Goal: Task Accomplishment & Management: Manage account settings

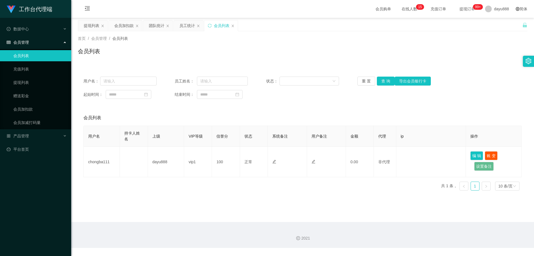
click at [44, 58] on link "会员列表" at bounding box center [39, 55] width 53 height 11
click at [41, 56] on link "会员列表" at bounding box center [39, 55] width 53 height 11
click at [68, 47] on div "会员管理" at bounding box center [35, 42] width 71 height 11
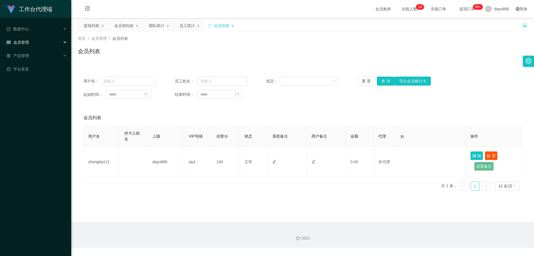
click at [65, 42] on icon at bounding box center [65, 42] width 3 height 0
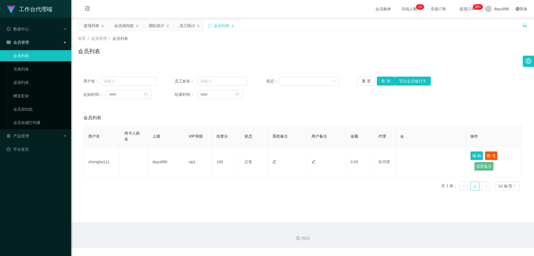
click at [63, 44] on div "会员管理" at bounding box center [35, 42] width 71 height 11
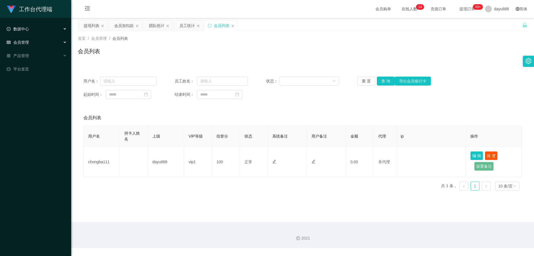
click at [63, 31] on div "数据中心" at bounding box center [35, 28] width 71 height 11
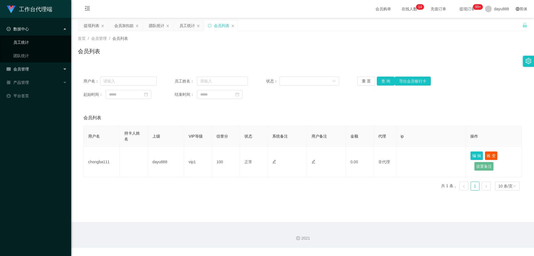
click at [44, 40] on link "员工统计" at bounding box center [39, 42] width 53 height 11
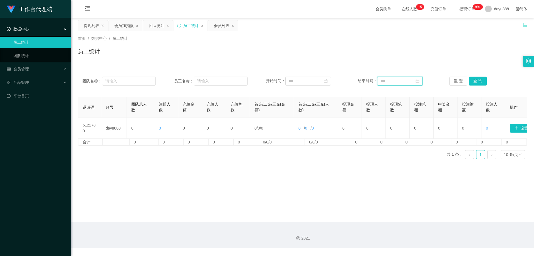
click at [396, 85] on input at bounding box center [400, 81] width 46 height 9
click at [395, 83] on input at bounding box center [414, 81] width 72 height 6
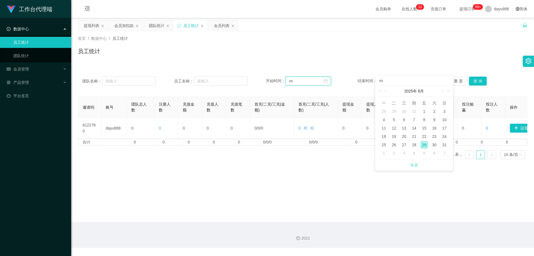
click at [301, 80] on input at bounding box center [309, 81] width 46 height 9
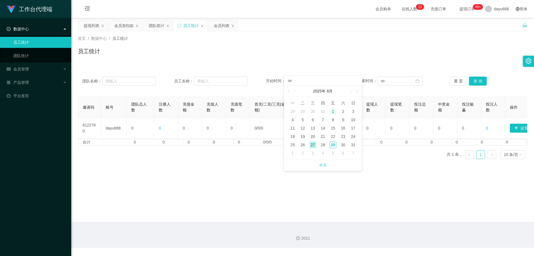
click at [335, 113] on div "1" at bounding box center [333, 111] width 7 height 7
type input "**********"
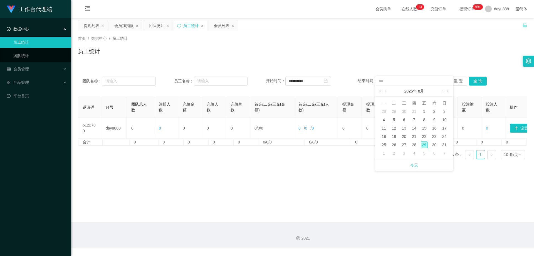
click at [441, 144] on td "31" at bounding box center [445, 145] width 10 height 8
type input "**********"
click at [481, 81] on button "查 询" at bounding box center [478, 81] width 18 height 9
click at [453, 80] on button "重 置" at bounding box center [459, 81] width 18 height 9
click at [479, 82] on button "查 询" at bounding box center [478, 81] width 18 height 9
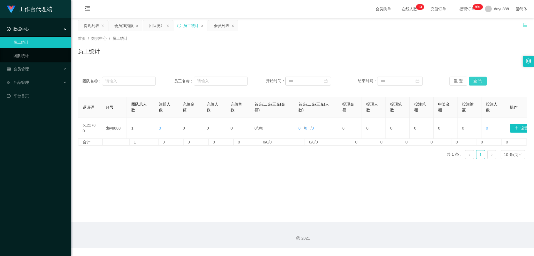
click at [476, 83] on button "查 询" at bounding box center [478, 81] width 18 height 9
click at [299, 88] on div "团队名称： 员工名称： 开始时间： 结束时间： 重 置 查 询" at bounding box center [303, 81] width 450 height 20
click at [300, 86] on div "团队名称： 员工名称： 开始时间： 结束时间： 重 置 查 询" at bounding box center [303, 81] width 450 height 20
click at [301, 83] on input at bounding box center [309, 81] width 46 height 9
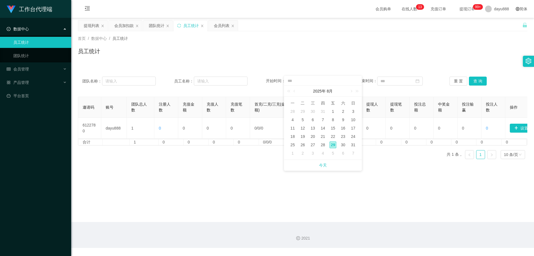
click at [336, 144] on div "29" at bounding box center [333, 144] width 7 height 7
type input "**********"
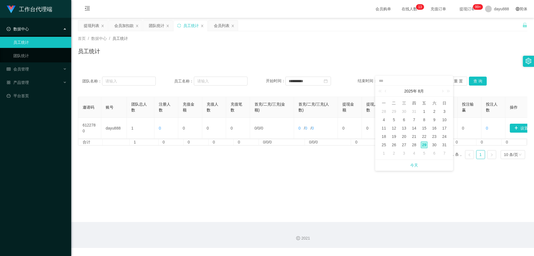
click at [424, 145] on div "29" at bounding box center [424, 144] width 7 height 7
type input "**********"
click at [310, 80] on input "**********" at bounding box center [309, 81] width 46 height 9
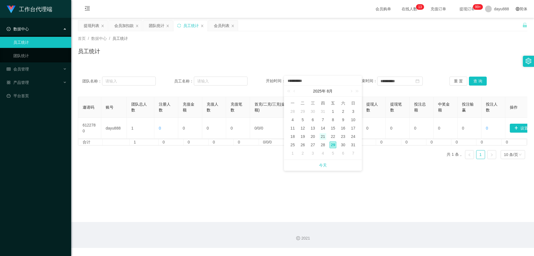
click at [322, 134] on div "21" at bounding box center [323, 136] width 7 height 7
type input "**********"
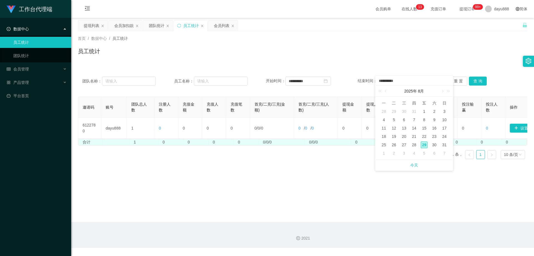
click at [335, 144] on td "0/0/0" at bounding box center [328, 142] width 46 height 6
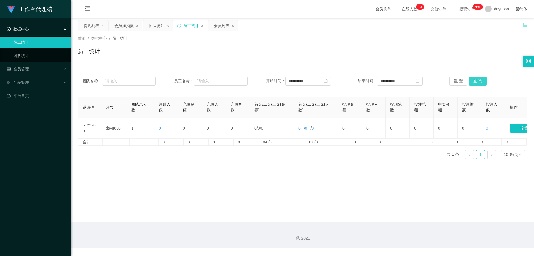
click at [475, 79] on button "查 询" at bounding box center [478, 81] width 18 height 9
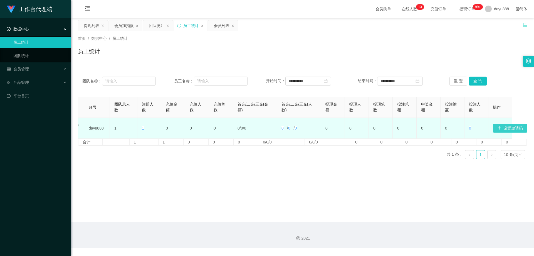
click at [504, 130] on button "设置邀请码" at bounding box center [510, 128] width 35 height 9
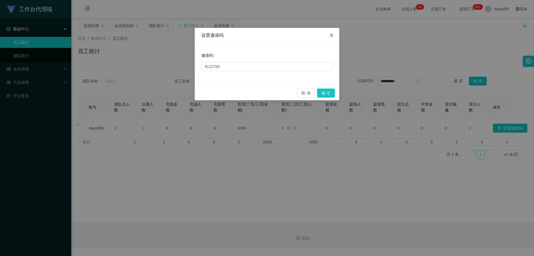
click at [332, 32] on span "Close" at bounding box center [332, 36] width 16 height 16
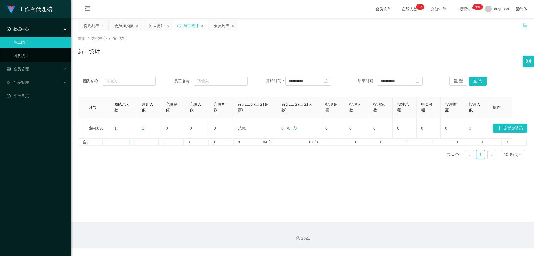
scroll to position [0, 0]
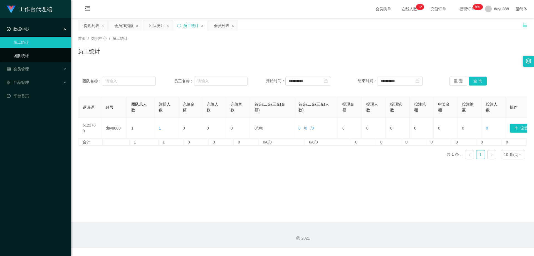
click at [45, 54] on link "团队统计" at bounding box center [39, 55] width 53 height 11
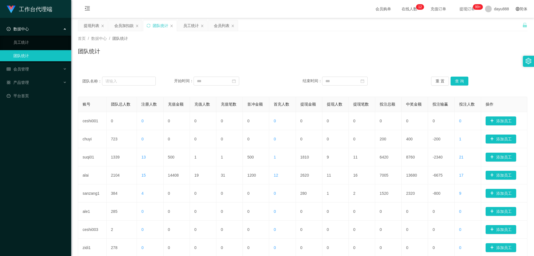
click at [49, 57] on link "团队统计" at bounding box center [39, 55] width 53 height 11
click at [45, 43] on link "员工统计" at bounding box center [39, 42] width 53 height 11
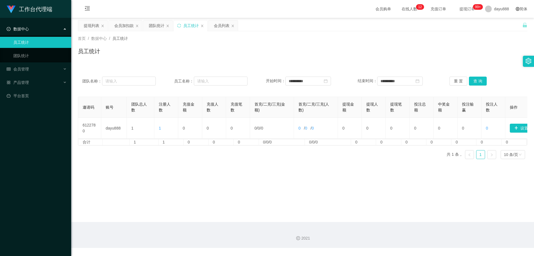
click at [531, 62] on icon "图标: setting" at bounding box center [529, 61] width 6 height 6
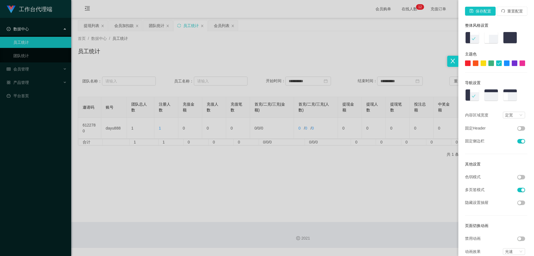
click at [403, 58] on div at bounding box center [267, 128] width 534 height 256
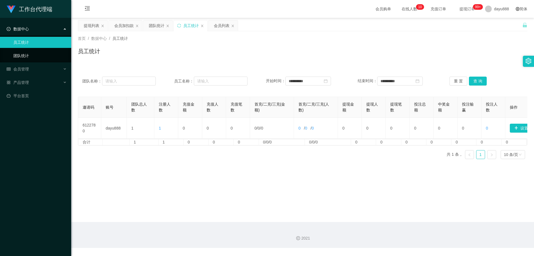
click at [40, 52] on link "团队统计" at bounding box center [39, 55] width 53 height 11
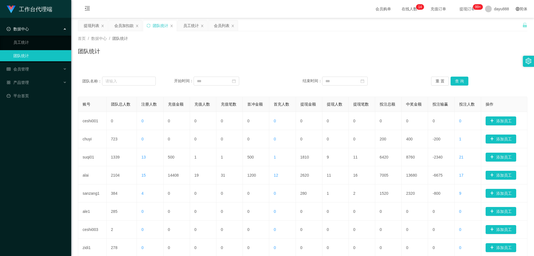
drag, startPoint x: 500, startPoint y: 0, endPoint x: 174, endPoint y: 4, distance: 325.6
click at [174, 4] on div "会员购单 在线人数 0 1 2 3 4 5 6 7 8 9 0 1 2 3 4 5 6 7 8 9 0 1 2 3 4 5 6 7 8 9 0 1 2 3 4…" at bounding box center [302, 9] width 463 height 18
click at [168, 55] on div "团队统计" at bounding box center [303, 53] width 450 height 13
click at [30, 70] on div "会员管理" at bounding box center [35, 68] width 71 height 11
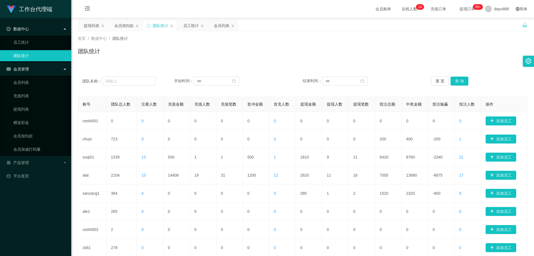
click at [30, 70] on div "会员管理" at bounding box center [35, 68] width 71 height 11
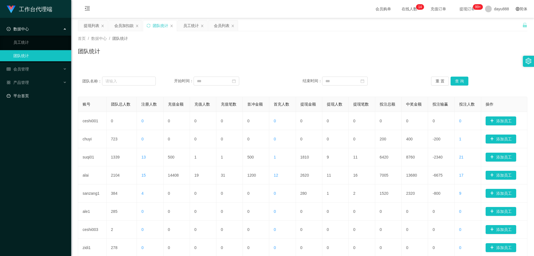
click at [39, 98] on link "平台首页" at bounding box center [37, 95] width 60 height 11
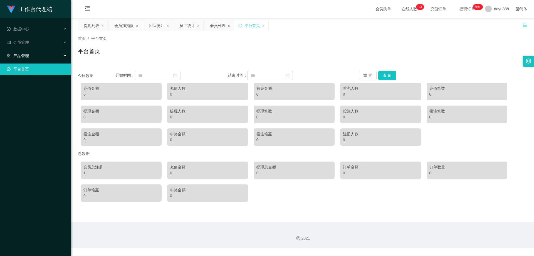
click at [43, 54] on div "产品管理" at bounding box center [35, 55] width 71 height 11
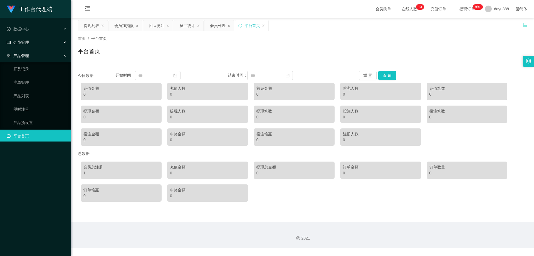
click at [49, 44] on div "会员管理" at bounding box center [35, 42] width 71 height 11
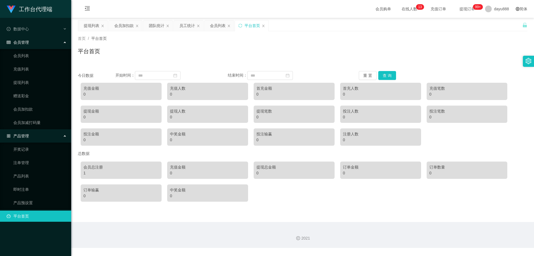
click at [65, 40] on div "会员管理" at bounding box center [35, 42] width 71 height 11
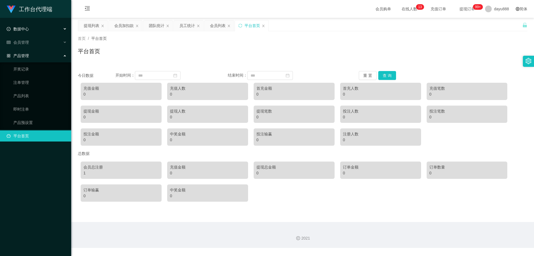
click at [60, 27] on div "数据中心" at bounding box center [35, 28] width 71 height 11
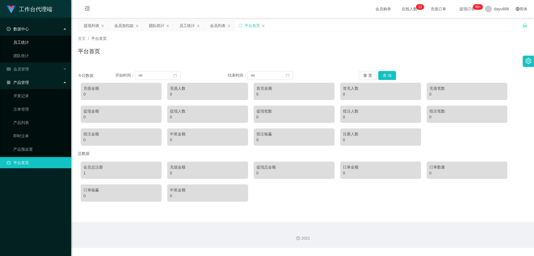
click at [47, 39] on link "员工统计" at bounding box center [39, 42] width 53 height 11
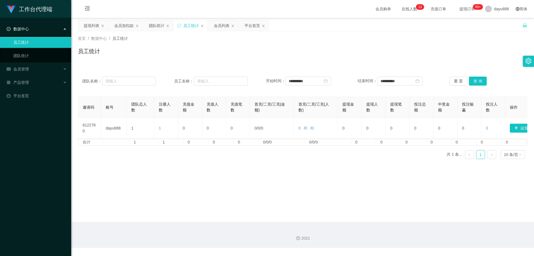
click at [31, 42] on link "员工统计" at bounding box center [39, 42] width 53 height 11
click at [66, 27] on div "数据中心" at bounding box center [35, 28] width 71 height 11
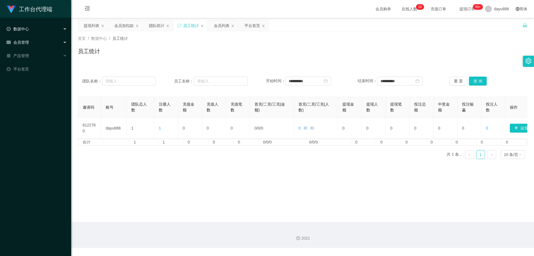
click at [37, 41] on div "会员管理" at bounding box center [35, 42] width 71 height 11
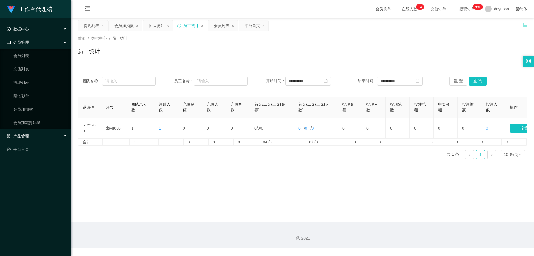
click at [36, 137] on div "产品管理" at bounding box center [35, 135] width 71 height 11
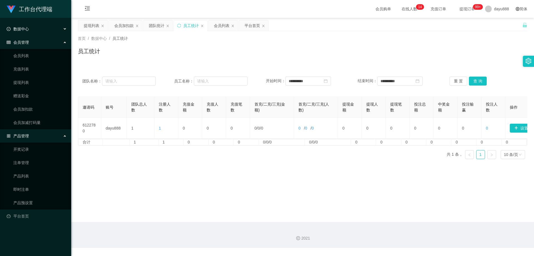
click at [62, 38] on div "会员管理" at bounding box center [35, 42] width 71 height 11
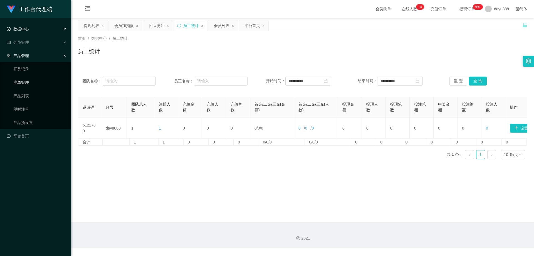
click at [32, 83] on link "注单管理" at bounding box center [39, 82] width 53 height 11
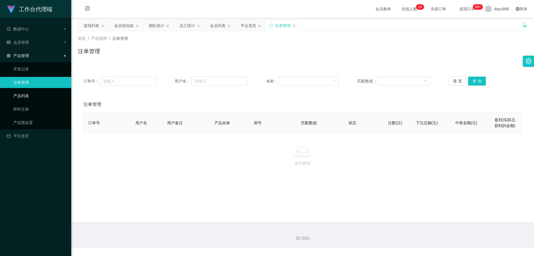
click at [35, 94] on link "产品列表" at bounding box center [39, 95] width 53 height 11
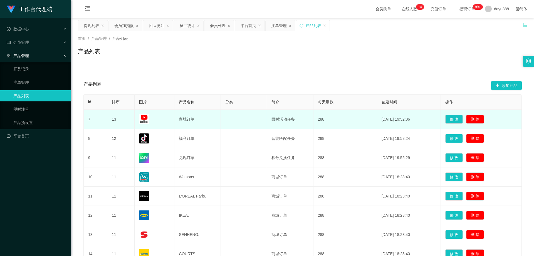
click at [146, 117] on img at bounding box center [144, 119] width 10 height 10
click at [149, 121] on img at bounding box center [144, 119] width 10 height 10
click at [141, 119] on img at bounding box center [144, 119] width 10 height 10
click at [121, 118] on td "13" at bounding box center [120, 119] width 27 height 19
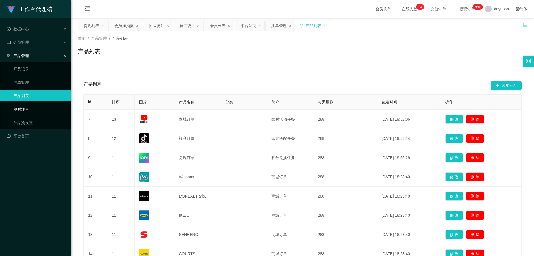
click at [32, 107] on link "即时注单" at bounding box center [39, 109] width 53 height 11
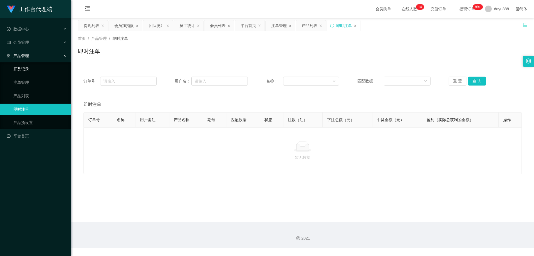
click at [31, 72] on link "开奖记录" at bounding box center [39, 68] width 53 height 11
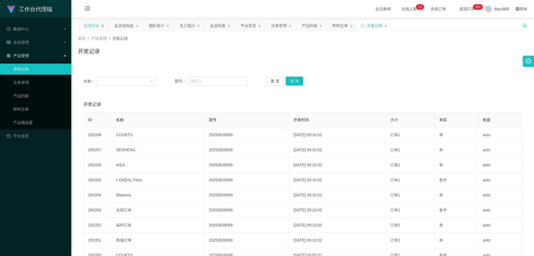
click at [104, 26] on icon "图标: close" at bounding box center [102, 25] width 3 height 3
click at [104, 26] on div "会员加扣款" at bounding box center [94, 25] width 33 height 11
click at [106, 26] on icon "图标: close" at bounding box center [106, 25] width 3 height 3
click at [106, 26] on div "团队统计" at bounding box center [93, 25] width 30 height 11
click at [104, 26] on icon "图标: close" at bounding box center [102, 25] width 3 height 3
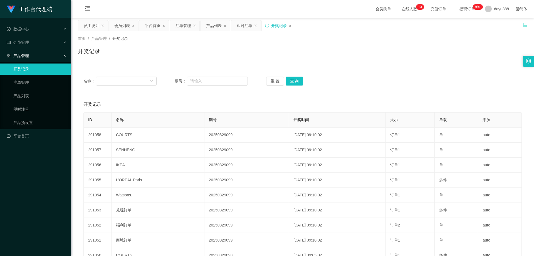
click at [104, 26] on icon "图标: close" at bounding box center [102, 25] width 3 height 3
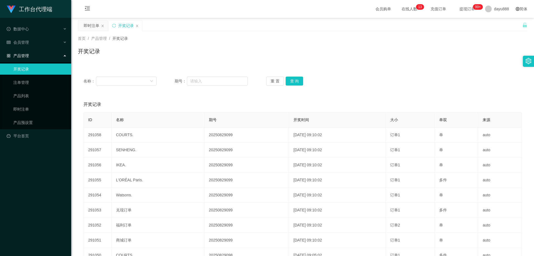
click at [104, 26] on icon "图标: close" at bounding box center [102, 25] width 3 height 3
click at [208, 54] on div "开奖记录" at bounding box center [303, 53] width 450 height 13
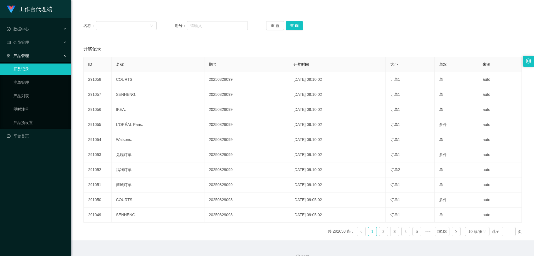
scroll to position [66, 0]
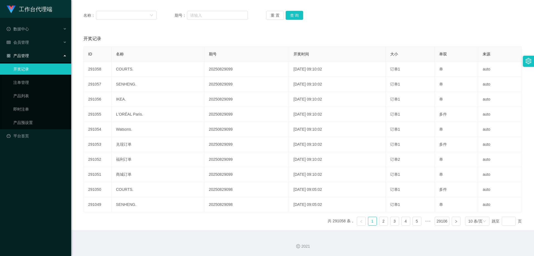
click at [55, 58] on div "产品管理" at bounding box center [35, 55] width 71 height 11
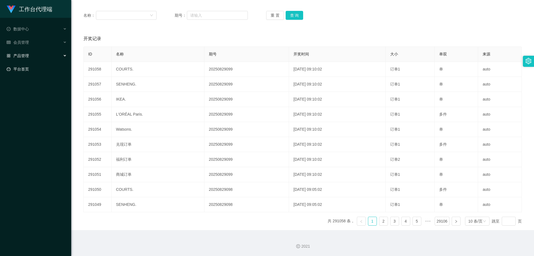
click at [43, 65] on link "平台首页" at bounding box center [37, 68] width 60 height 11
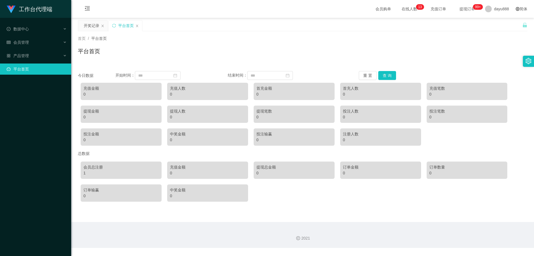
click at [105, 86] on div "充值金额" at bounding box center [120, 88] width 75 height 6
click at [90, 87] on div "充值金额" at bounding box center [120, 88] width 75 height 6
click at [87, 94] on div "0" at bounding box center [120, 94] width 75 height 6
click at [59, 25] on div "数据中心" at bounding box center [35, 28] width 71 height 11
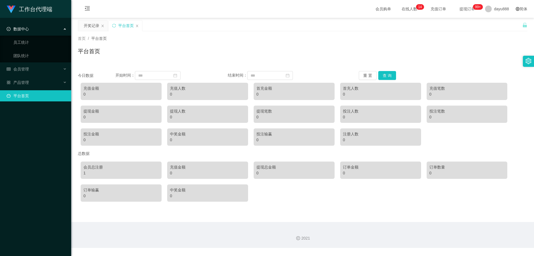
click at [59, 26] on div "数据中心" at bounding box center [35, 28] width 71 height 11
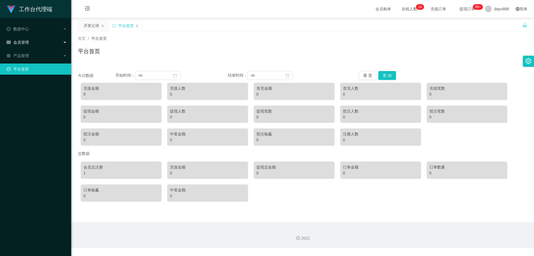
click at [58, 39] on div "会员管理" at bounding box center [35, 42] width 71 height 11
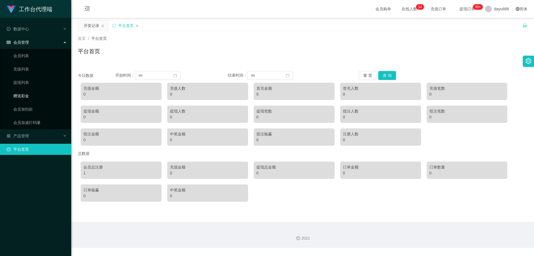
click at [33, 99] on link "赠送彩金" at bounding box center [39, 95] width 53 height 11
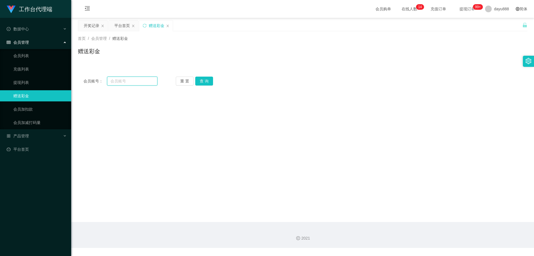
click at [130, 78] on input "text" at bounding box center [132, 81] width 50 height 9
click at [33, 63] on ul "会员列表 充值列表 提现列表 赠送彩金 会员加扣款 会员加减打码量" at bounding box center [35, 89] width 71 height 80
click at [30, 70] on link "充值列表" at bounding box center [39, 68] width 53 height 11
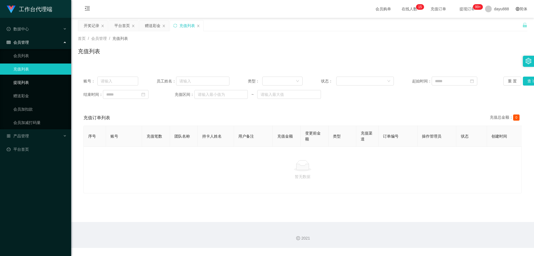
click at [31, 81] on link "提现列表" at bounding box center [39, 82] width 53 height 11
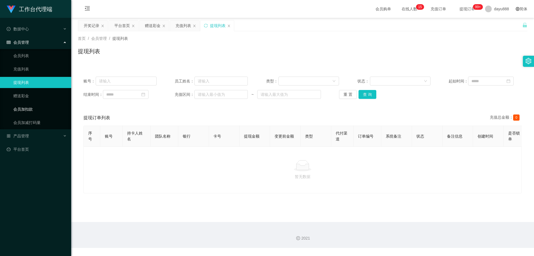
click at [35, 109] on link "会员加扣款" at bounding box center [39, 109] width 53 height 11
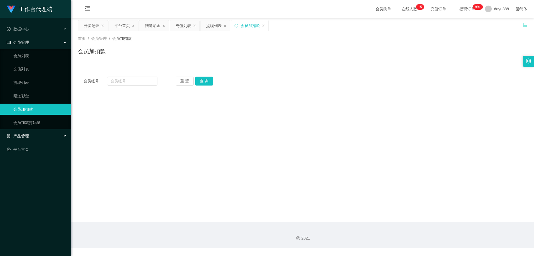
click at [41, 139] on div "产品管理" at bounding box center [35, 135] width 71 height 11
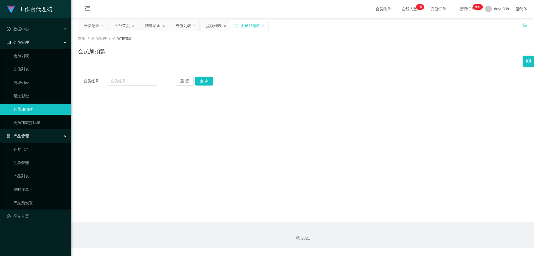
click at [38, 135] on div "产品管理" at bounding box center [35, 135] width 71 height 11
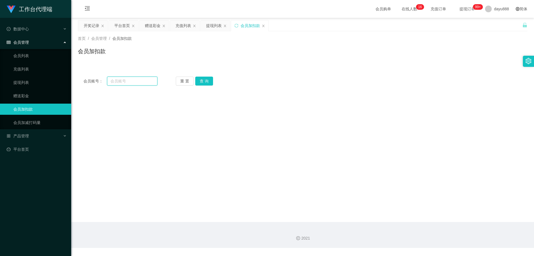
click at [139, 82] on input "text" at bounding box center [132, 81] width 50 height 9
click at [29, 59] on link "会员列表" at bounding box center [39, 55] width 53 height 11
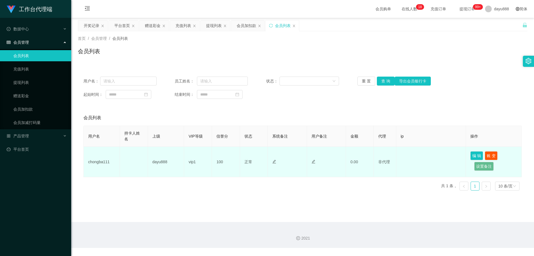
click at [102, 163] on td "chongba111" at bounding box center [102, 162] width 36 height 30
copy td "chongba111"
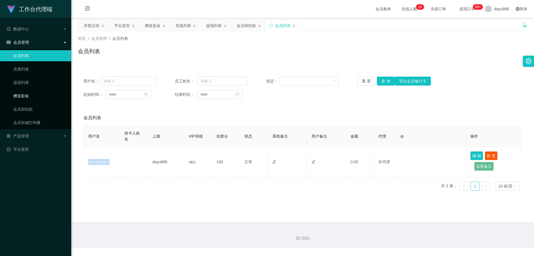
click at [33, 94] on link "赠送彩金" at bounding box center [39, 95] width 53 height 11
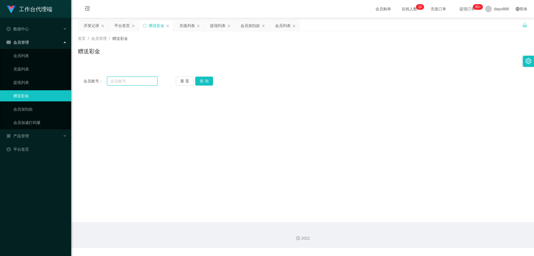
click at [132, 80] on input "text" at bounding box center [132, 81] width 50 height 9
paste input "chongba111"
type input "chongba111"
click at [203, 80] on button "查 询" at bounding box center [204, 81] width 18 height 9
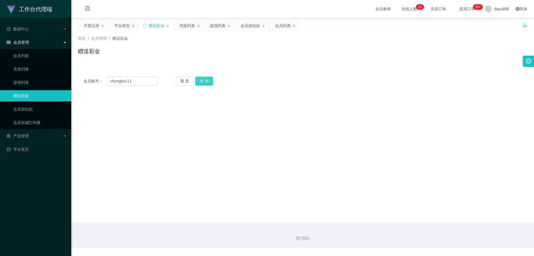
click at [202, 80] on button "查 询" at bounding box center [204, 81] width 18 height 9
click at [30, 58] on link "会员列表" at bounding box center [39, 55] width 53 height 11
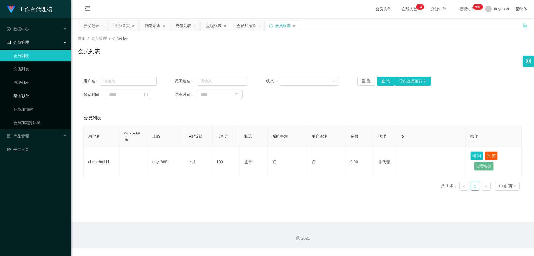
click at [34, 91] on link "赠送彩金" at bounding box center [39, 95] width 53 height 11
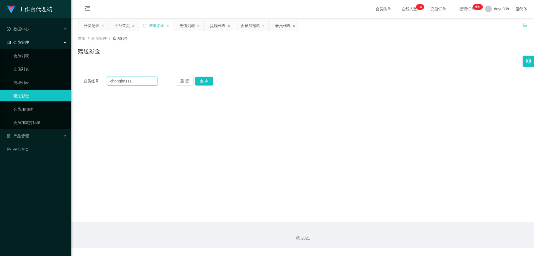
click at [132, 84] on input "chongba111" at bounding box center [132, 81] width 50 height 9
click at [139, 81] on input "chongba111" at bounding box center [132, 81] width 50 height 9
click at [149, 81] on input "chongba111" at bounding box center [132, 81] width 50 height 9
click at [141, 81] on input "chongba111" at bounding box center [132, 81] width 50 height 9
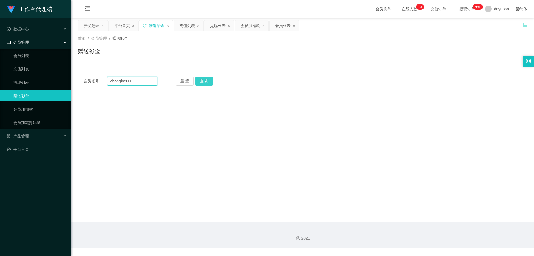
type input "chongba111"
click at [201, 81] on button "查 询" at bounding box center [204, 81] width 18 height 9
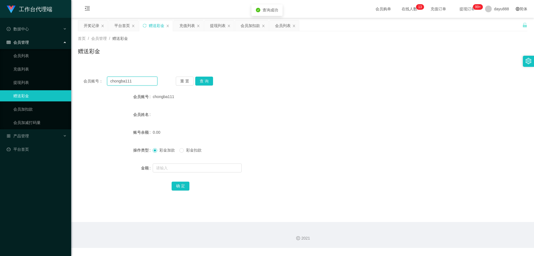
click at [136, 80] on input "chongba111" at bounding box center [132, 81] width 50 height 9
click at [320, 106] on form "会员账号 chongba111 会员姓名 账号余额 0.00 操作类型 彩金加款 彩金扣款 金额 确 定" at bounding box center [303, 141] width 450 height 100
click at [289, 99] on div "chongba111" at bounding box center [284, 96] width 262 height 11
click at [38, 41] on div "会员管理" at bounding box center [35, 42] width 71 height 11
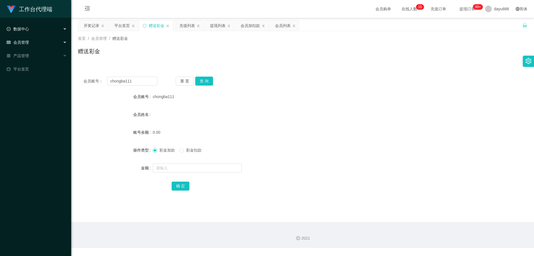
click at [62, 33] on div "数据中心" at bounding box center [35, 28] width 71 height 11
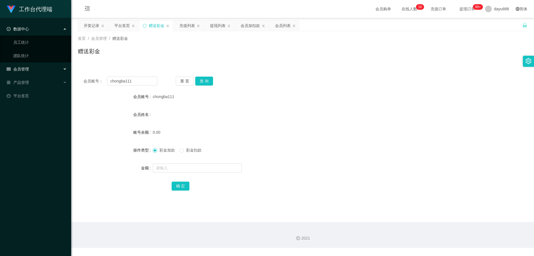
click at [65, 28] on icon at bounding box center [65, 28] width 3 height 0
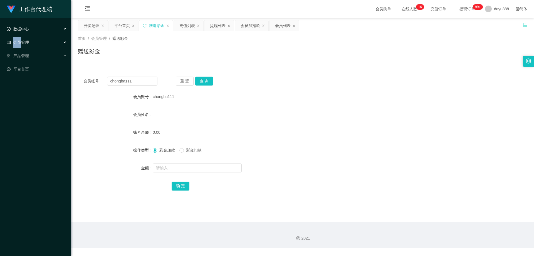
click at [65, 29] on icon at bounding box center [65, 29] width 3 height 0
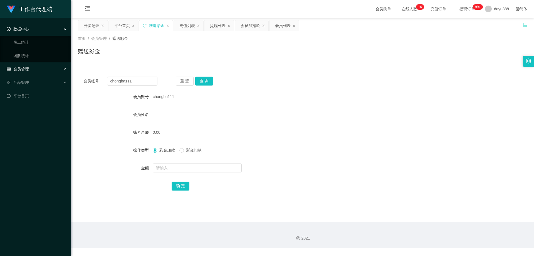
click at [64, 28] on div "数据中心" at bounding box center [35, 28] width 71 height 11
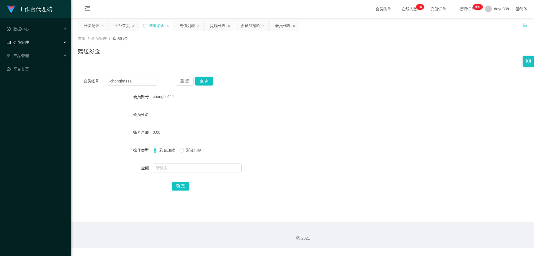
click at [61, 41] on div "会员管理" at bounding box center [35, 42] width 71 height 11
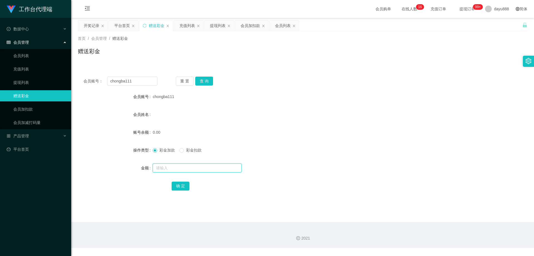
click at [177, 169] on input "text" at bounding box center [197, 167] width 89 height 9
click at [34, 138] on div "产品管理" at bounding box center [35, 135] width 71 height 11
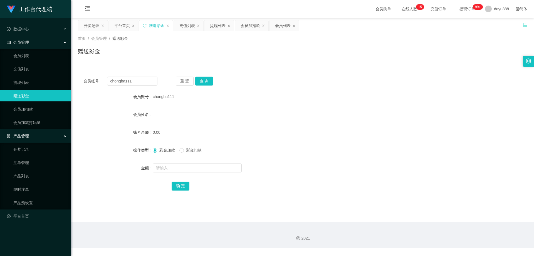
click at [35, 137] on div "产品管理" at bounding box center [35, 135] width 71 height 11
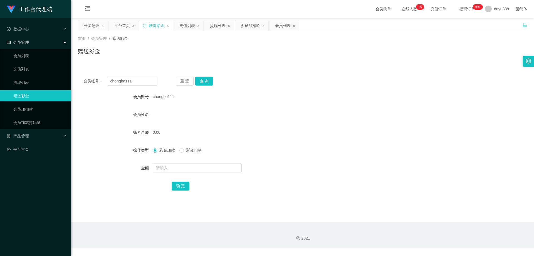
click at [40, 143] on ul "数据中心 员工统计 团队统计 会员管理 会员列表 充值列表 提现列表 赠送彩金 会员加扣款 会员加减打码量 产品管理 开奖记录 注单管理 产品列表 即时注单 …" at bounding box center [35, 89] width 71 height 142
click at [41, 146] on link "平台首页" at bounding box center [37, 149] width 60 height 11
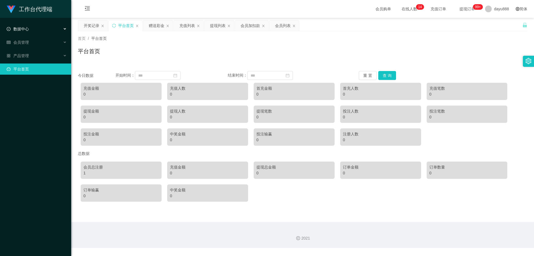
click at [55, 28] on div "数据中心" at bounding box center [35, 28] width 71 height 11
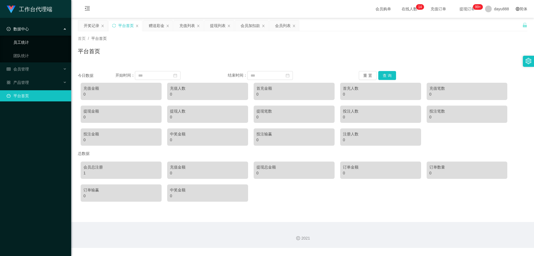
click at [35, 44] on link "员工统计" at bounding box center [39, 42] width 53 height 11
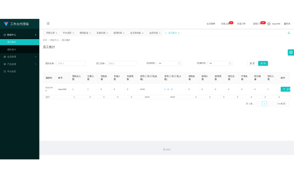
scroll to position [0, 20]
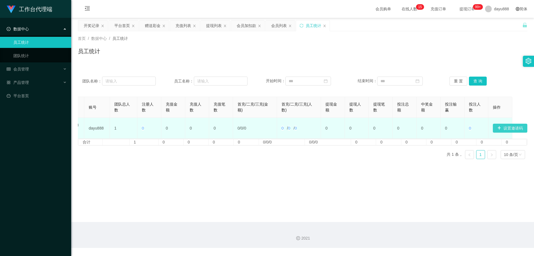
click at [513, 128] on button "设置邀请码" at bounding box center [510, 128] width 35 height 9
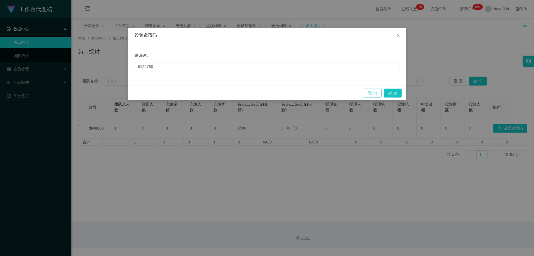
click at [364, 94] on button "取 消" at bounding box center [373, 93] width 18 height 9
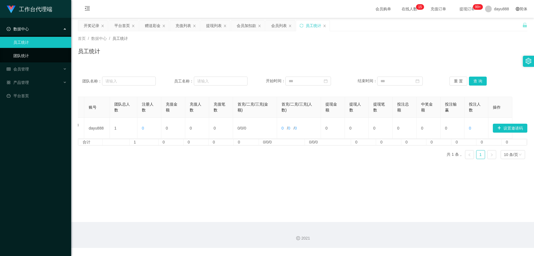
click at [26, 53] on link "团队统计" at bounding box center [39, 55] width 53 height 11
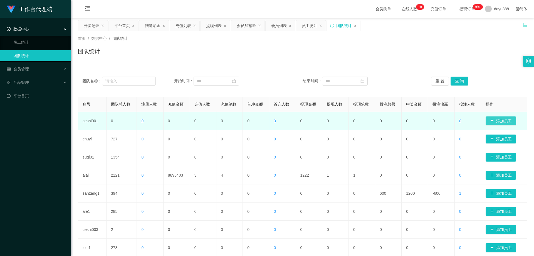
click at [505, 121] on button "添加员工" at bounding box center [501, 120] width 31 height 9
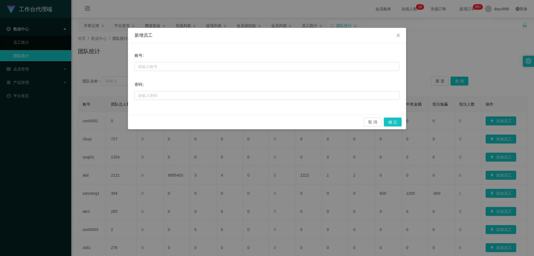
click at [463, 53] on div "新增员工 账号 密码 取 消 确 定" at bounding box center [267, 128] width 534 height 256
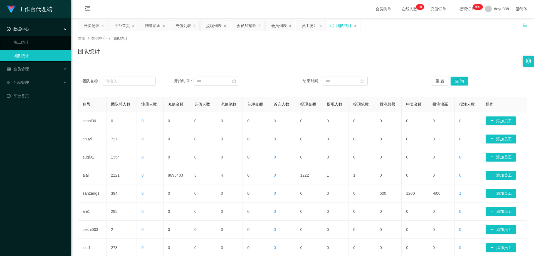
click at [45, 51] on link "团队统计" at bounding box center [39, 55] width 53 height 11
click at [117, 78] on input "text" at bounding box center [129, 81] width 54 height 9
click at [37, 41] on link "员工统计" at bounding box center [39, 42] width 53 height 11
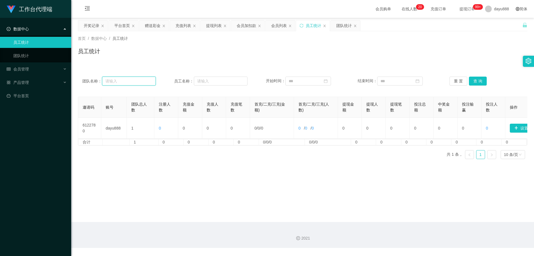
click at [119, 83] on input "text" at bounding box center [129, 81] width 54 height 9
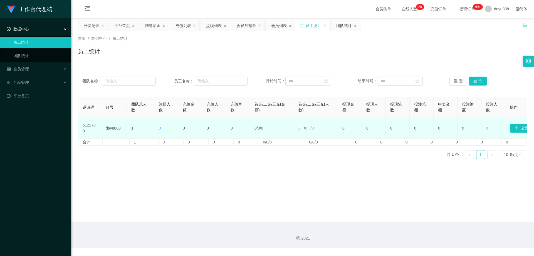
click at [86, 124] on td "6122780" at bounding box center [89, 128] width 23 height 21
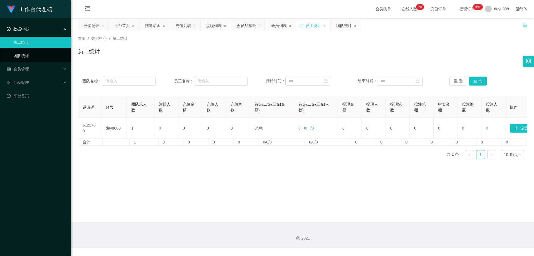
click at [37, 54] on link "团队统计" at bounding box center [39, 55] width 53 height 11
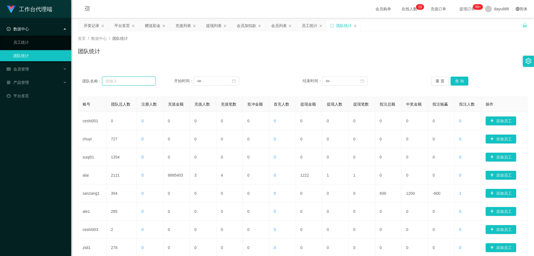
click at [135, 84] on input "text" at bounding box center [129, 81] width 54 height 9
click at [132, 80] on input "text" at bounding box center [129, 81] width 54 height 9
click at [120, 80] on input "text" at bounding box center [129, 81] width 54 height 9
click at [461, 80] on button "查 询" at bounding box center [460, 81] width 18 height 9
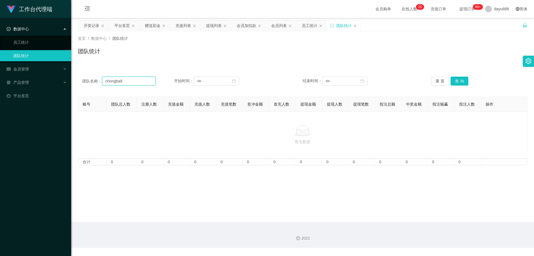
click at [123, 82] on input "chongba8" at bounding box center [129, 81] width 54 height 9
type input "dayu888"
click at [459, 84] on button "查 询" at bounding box center [460, 81] width 18 height 9
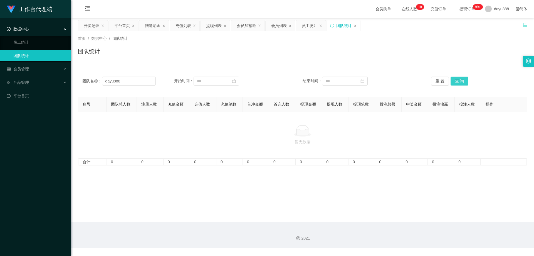
click at [458, 83] on button "查 询" at bounding box center [460, 81] width 18 height 9
click at [123, 80] on input "dayu888" at bounding box center [129, 81] width 54 height 9
click at [464, 79] on button "查 询" at bounding box center [460, 81] width 18 height 9
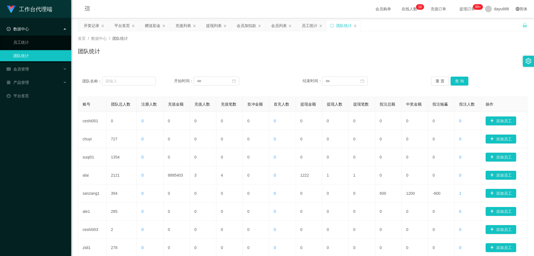
click at [41, 36] on ul "员工统计 团队统计" at bounding box center [35, 49] width 71 height 27
click at [38, 45] on link "员工统计" at bounding box center [39, 42] width 53 height 11
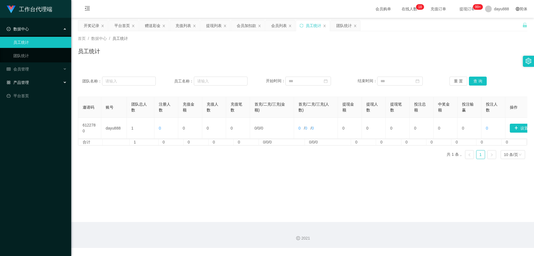
click at [32, 80] on div "产品管理" at bounding box center [35, 82] width 71 height 11
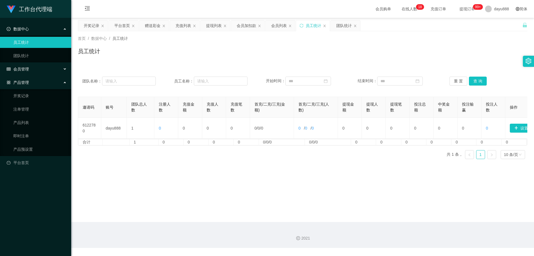
click at [47, 70] on div "会员管理" at bounding box center [35, 68] width 71 height 11
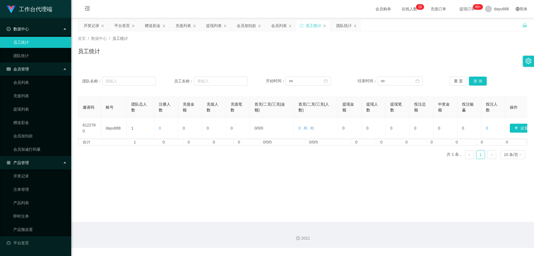
click at [51, 70] on div "会员管理" at bounding box center [35, 68] width 71 height 11
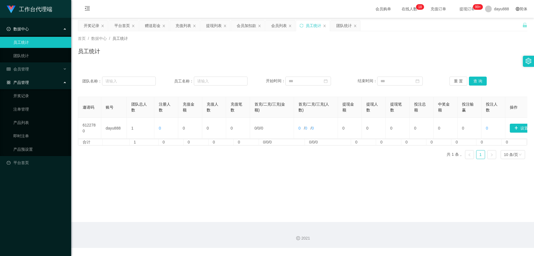
click at [56, 79] on div "产品管理" at bounding box center [35, 82] width 71 height 11
